Goal: Find specific page/section: Find specific page/section

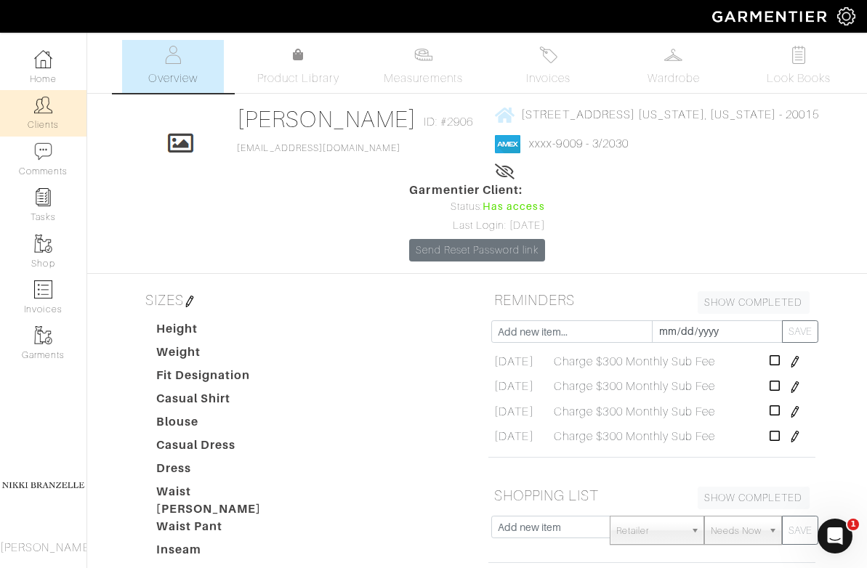
click at [61, 106] on link "Clients" at bounding box center [43, 113] width 86 height 46
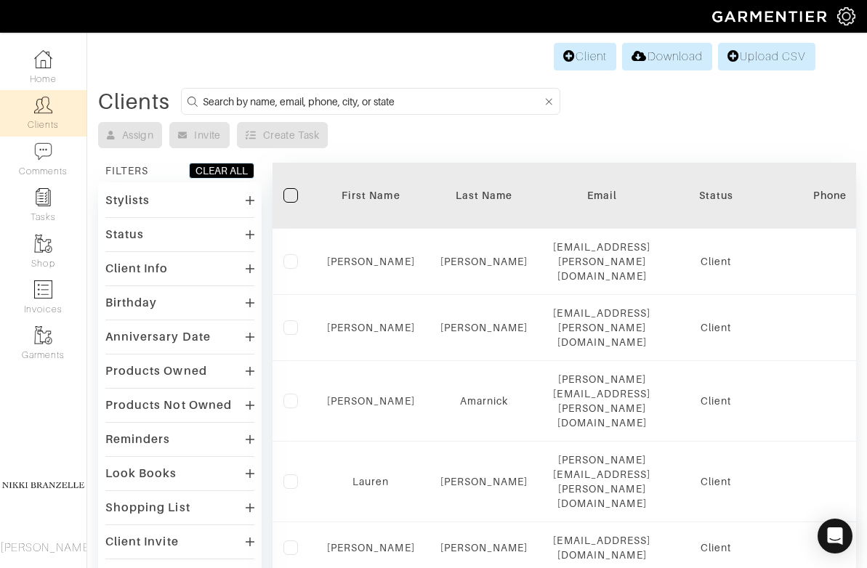
click at [273, 101] on input at bounding box center [373, 101] width 340 height 18
type input "abe"
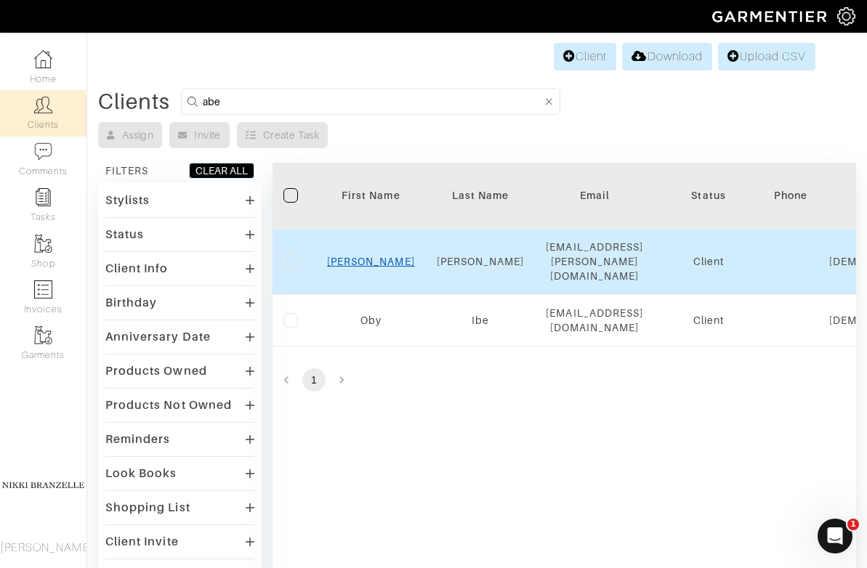
click at [372, 256] on link "Abe" at bounding box center [371, 262] width 88 height 12
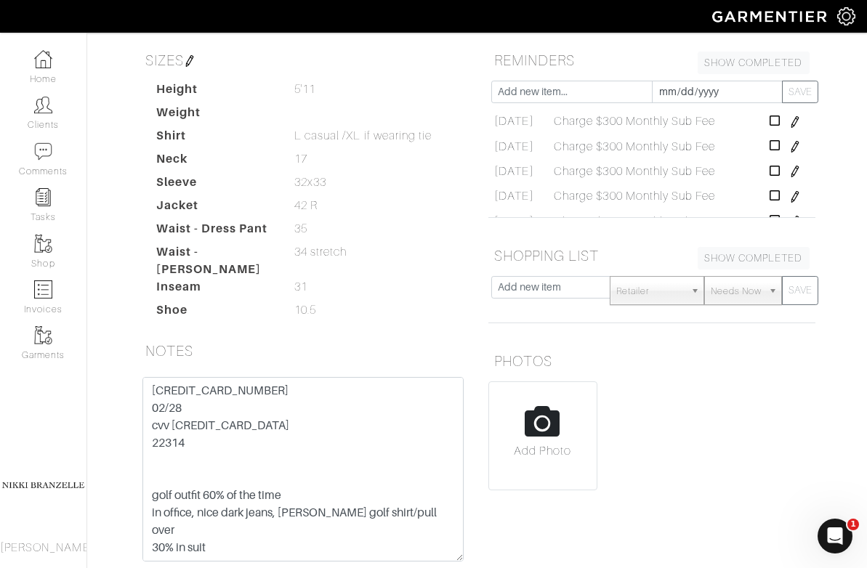
scroll to position [267, 0]
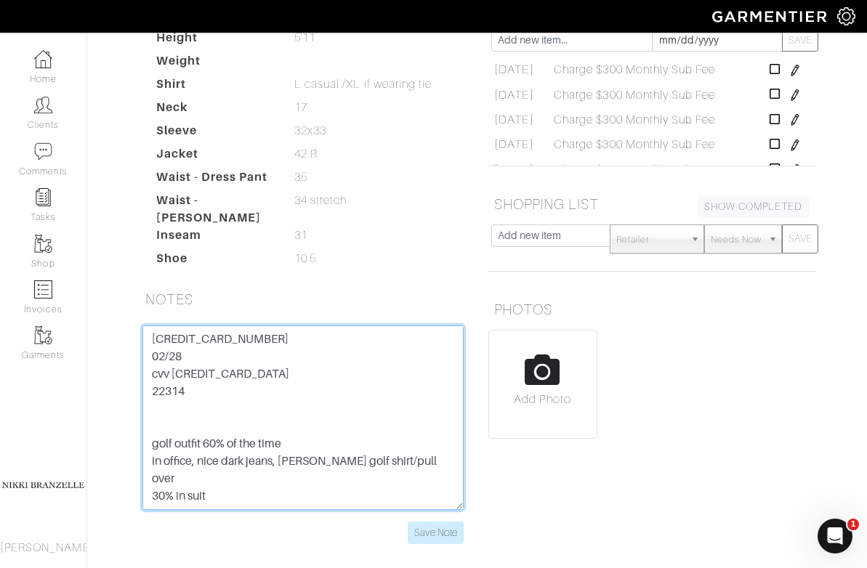
click at [202, 326] on textarea "[CREDIT_CARD_NUMBER] 02/28 cvv [CREDIT_CARD_DATA] 22314 golf outfit 60% of the …" at bounding box center [302, 418] width 321 height 185
